Goal: Information Seeking & Learning: Learn about a topic

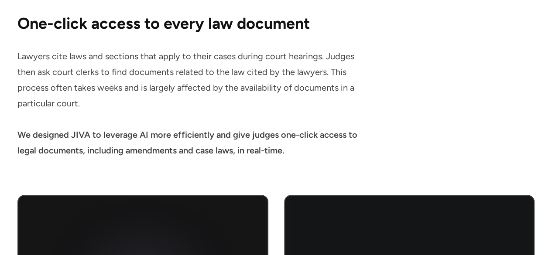
scroll to position [1888, 0]
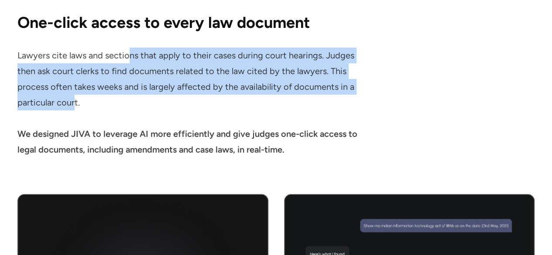
drag, startPoint x: 128, startPoint y: 52, endPoint x: 73, endPoint y: 102, distance: 74.7
click at [73, 102] on p "Lawyers cite laws and sections that apply to their cases during court hearings.…" at bounding box center [191, 103] width 349 height 110
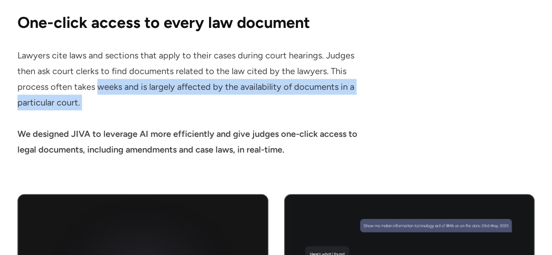
drag, startPoint x: 100, startPoint y: 118, endPoint x: 96, endPoint y: 82, distance: 36.9
click at [96, 82] on p "Lawyers cite laws and sections that apply to their cases during court hearings.…" at bounding box center [191, 103] width 349 height 110
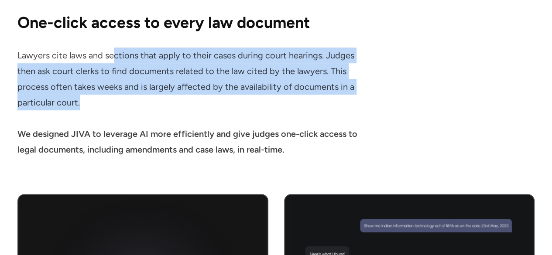
drag, startPoint x: 102, startPoint y: 102, endPoint x: 106, endPoint y: 60, distance: 42.1
click at [106, 60] on p "Lawyers cite laws and sections that apply to their cases during court hearings.…" at bounding box center [191, 103] width 349 height 110
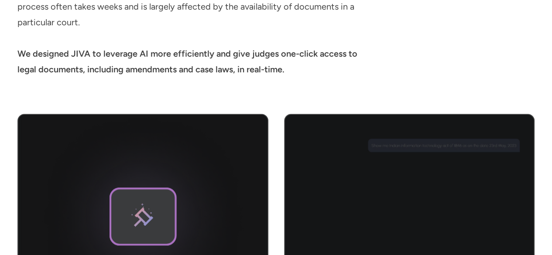
scroll to position [1969, 0]
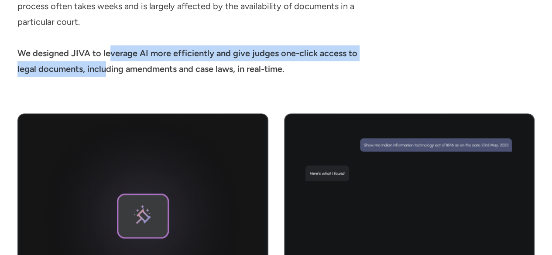
drag, startPoint x: 108, startPoint y: 55, endPoint x: 110, endPoint y: 69, distance: 14.5
click at [110, 69] on strong "We designed JIVA to leverage AI more efficiently and give judges one-click acce…" at bounding box center [187, 61] width 340 height 26
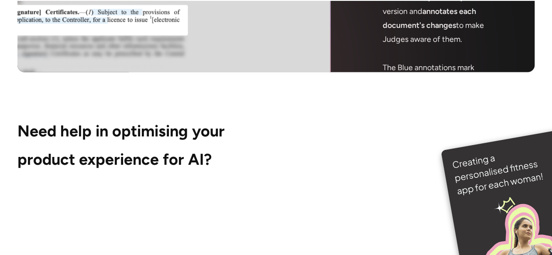
scroll to position [3886, 0]
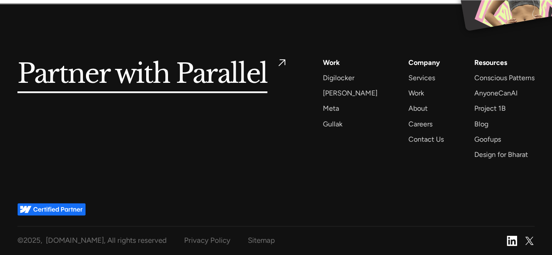
click at [366, 158] on div "Services AI Design Sprint Design Sprint UX Design ProdUX Work Digilocker [PERSO…" at bounding box center [429, 109] width 212 height 104
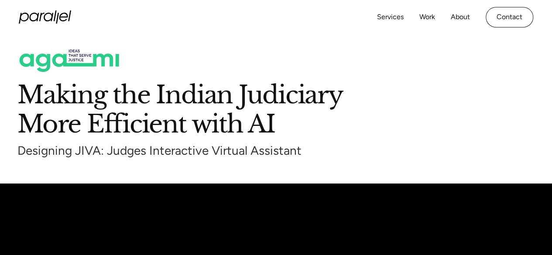
scroll to position [0, 0]
